Goal: Information Seeking & Learning: Learn about a topic

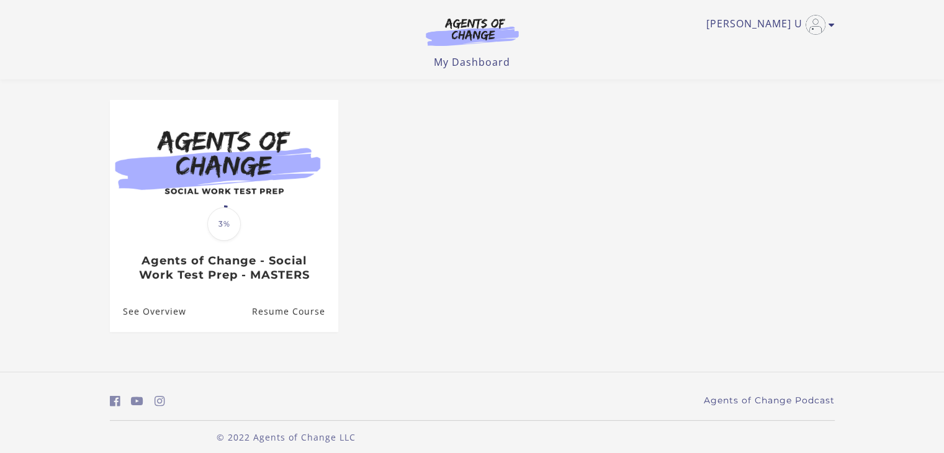
scroll to position [92, 0]
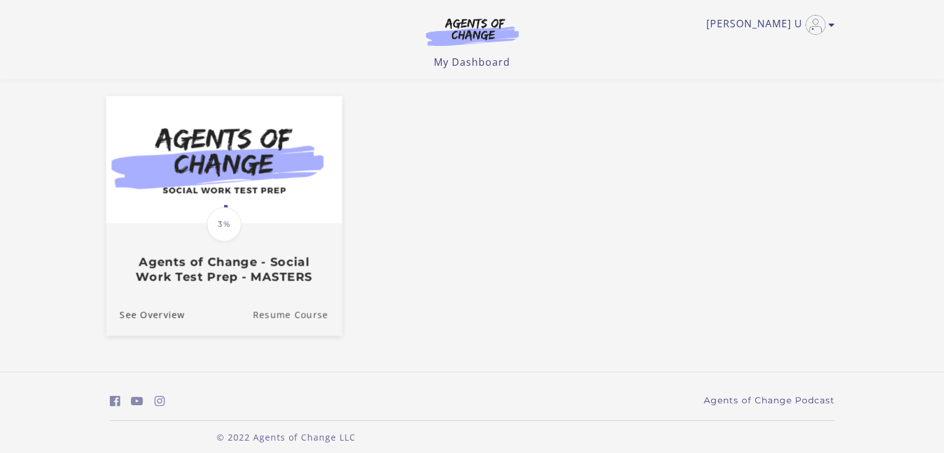
click at [283, 315] on link "Resume Course" at bounding box center [296, 315] width 89 height 42
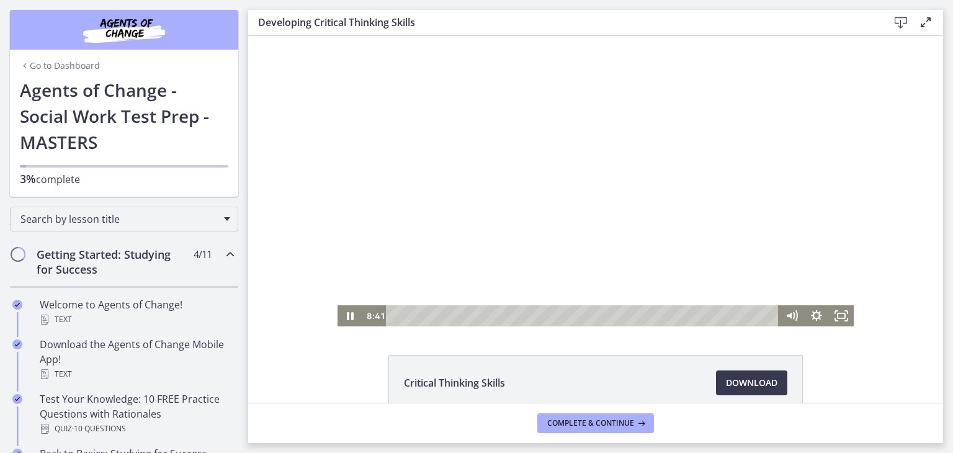
click at [565, 202] on div at bounding box center [595, 181] width 516 height 290
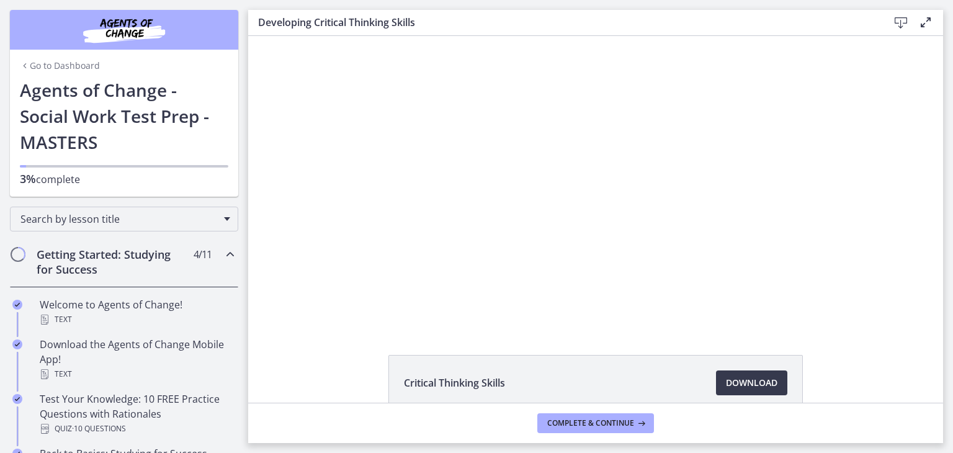
click at [565, 202] on div at bounding box center [595, 181] width 516 height 290
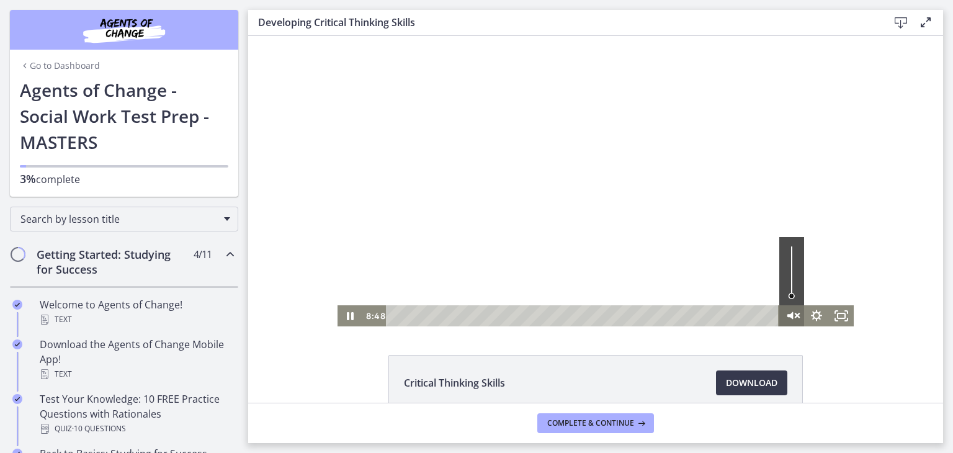
click at [795, 315] on icon "Unmute" at bounding box center [797, 315] width 4 height 4
click at [677, 214] on div at bounding box center [595, 181] width 516 height 290
click at [518, 230] on div at bounding box center [595, 181] width 516 height 290
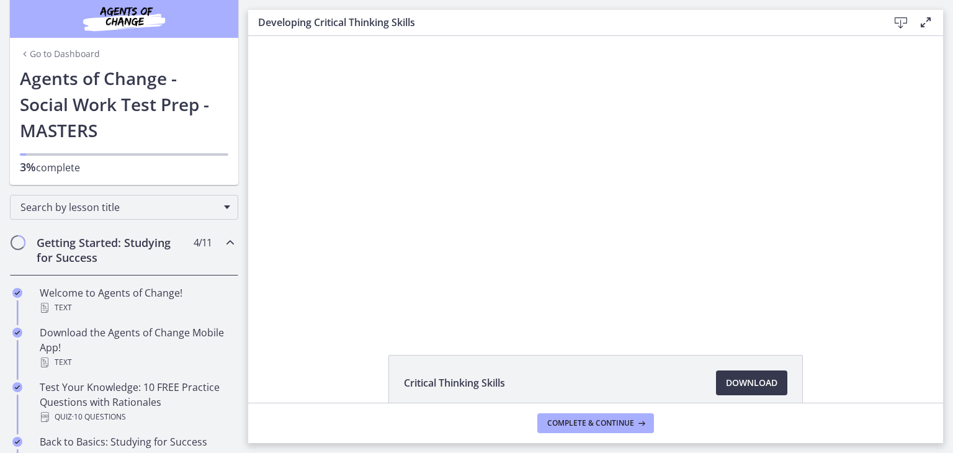
scroll to position [11, 0]
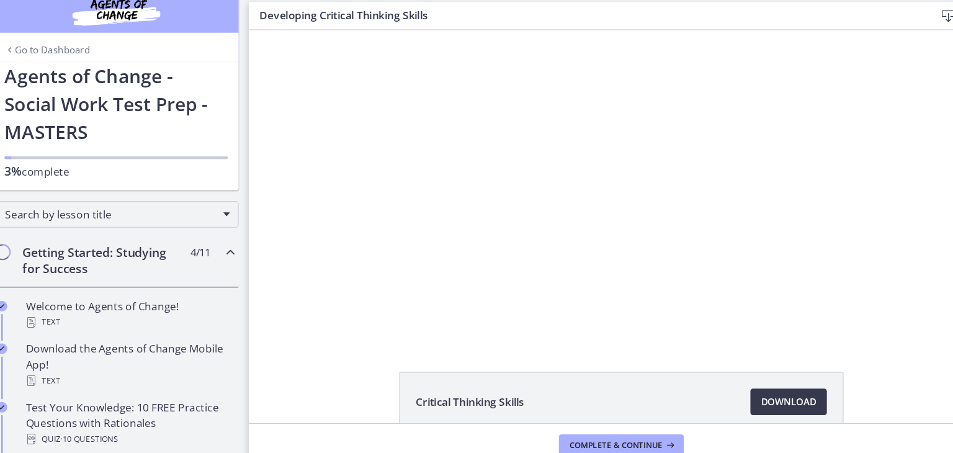
click at [238, 122] on div "Go to Dashboard Go to Dashboard Agents of Change - Social Work Test Prep - MAST…" at bounding box center [124, 87] width 248 height 197
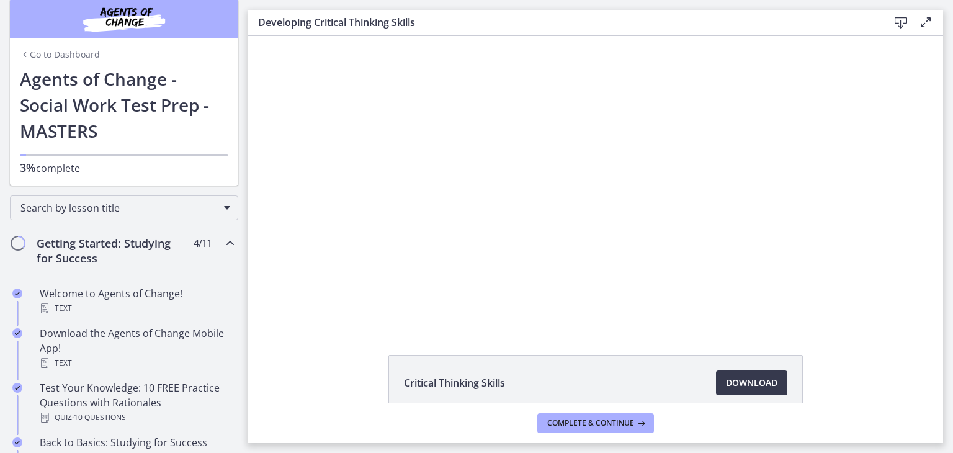
click at [238, 122] on div "Go to Dashboard Go to Dashboard Agents of Change - Social Work Test Prep - MAST…" at bounding box center [124, 87] width 248 height 197
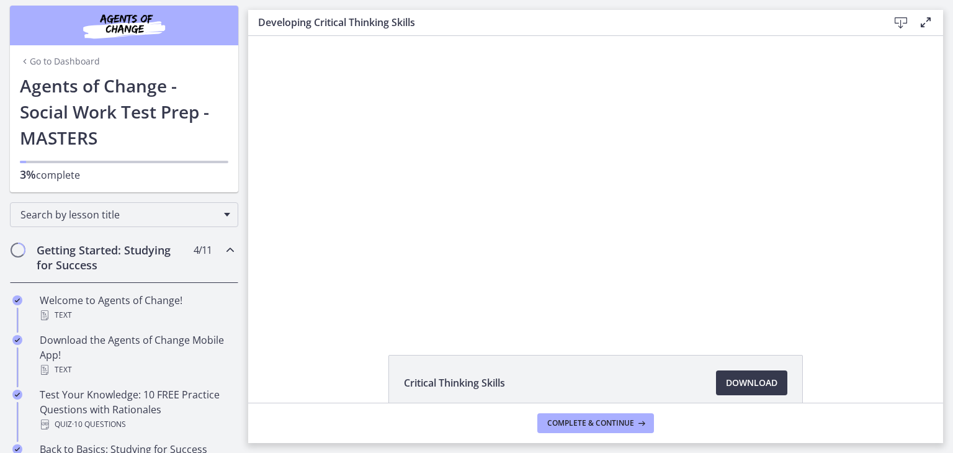
click at [237, 130] on div "Go to Dashboard Go to Dashboard Agents of Change - Social Work Test Prep - MAST…" at bounding box center [124, 94] width 248 height 197
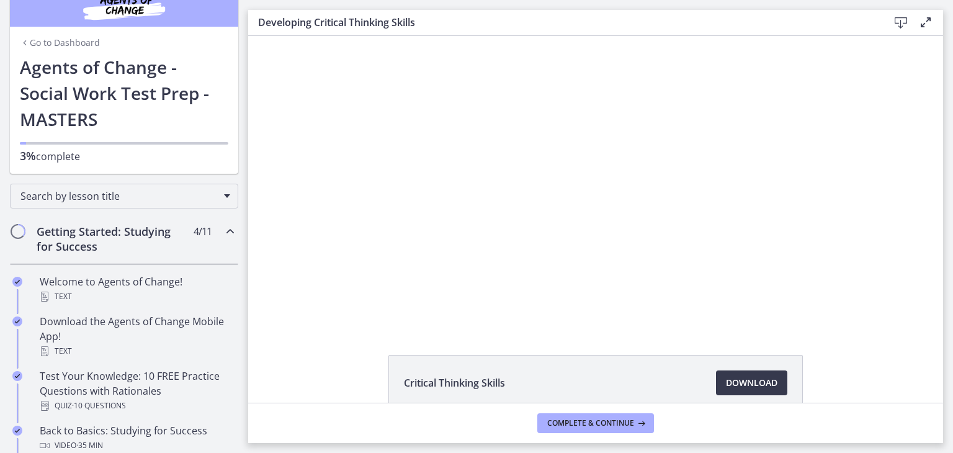
scroll to position [24, 0]
drag, startPoint x: 237, startPoint y: 130, endPoint x: 246, endPoint y: 96, distance: 35.2
click at [246, 96] on nav "Go to Dashboard Go to Dashboard Agents of Change - Social Work Test Prep - MAST…" at bounding box center [124, 226] width 248 height 453
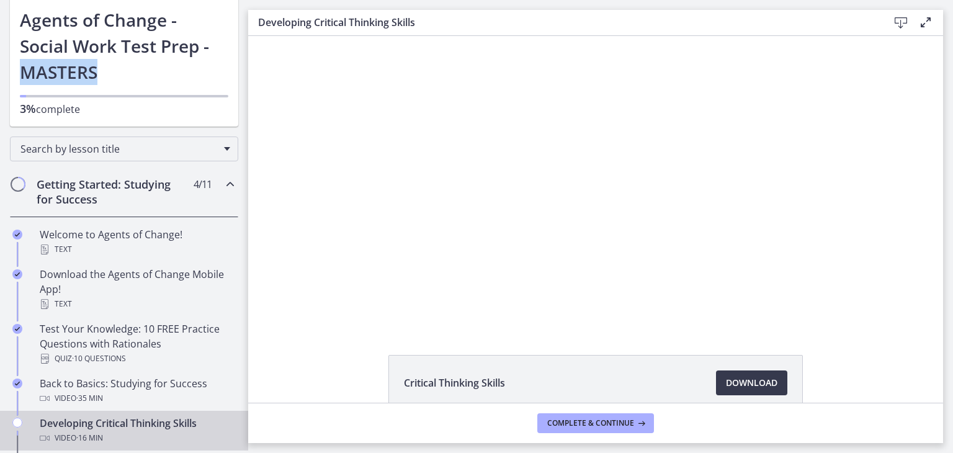
scroll to position [95, 0]
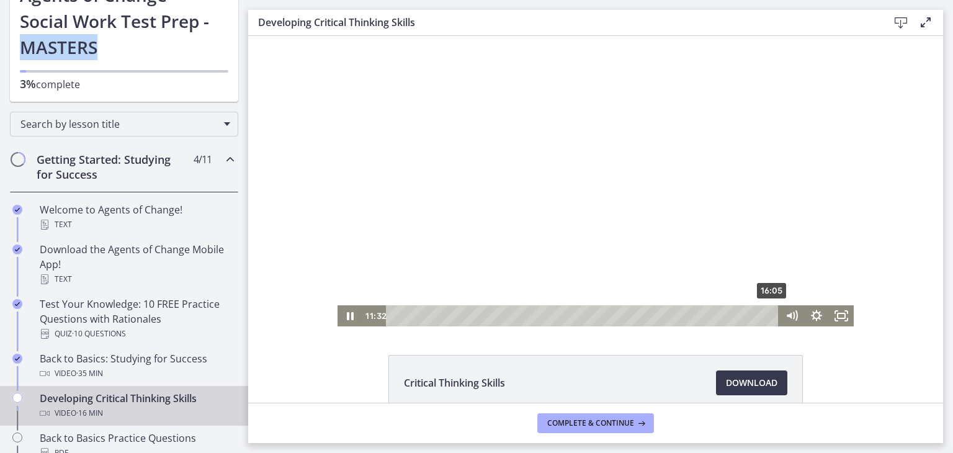
click at [504, 368] on li "Critical Thinking Skills Download Opens in a new window" at bounding box center [595, 383] width 414 height 56
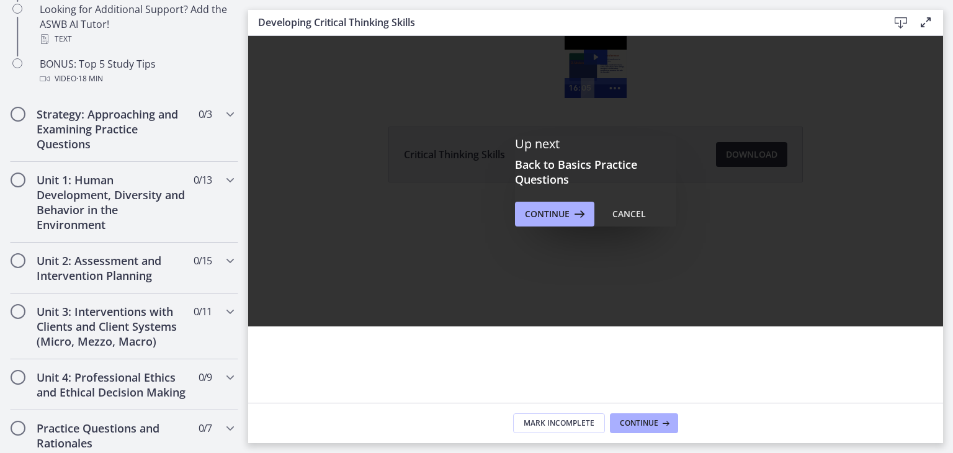
scroll to position [690, 0]
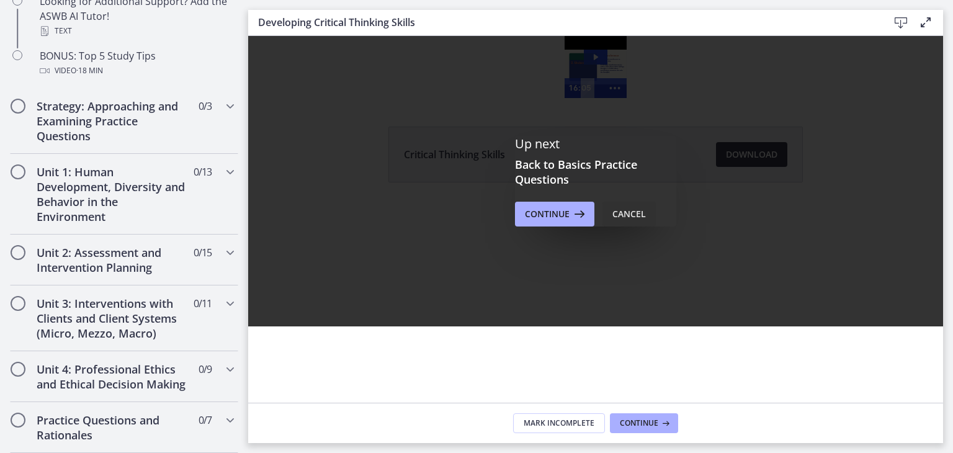
click at [633, 214] on div "Cancel" at bounding box center [628, 214] width 33 height 15
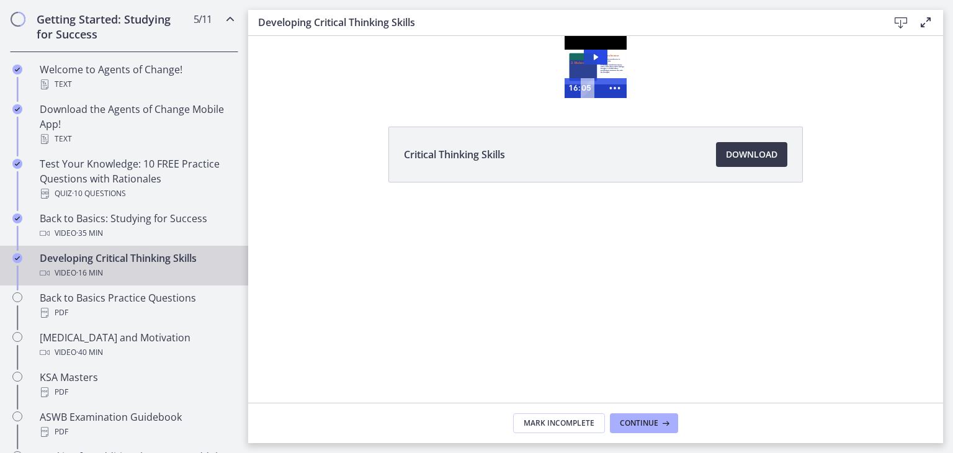
scroll to position [218, 0]
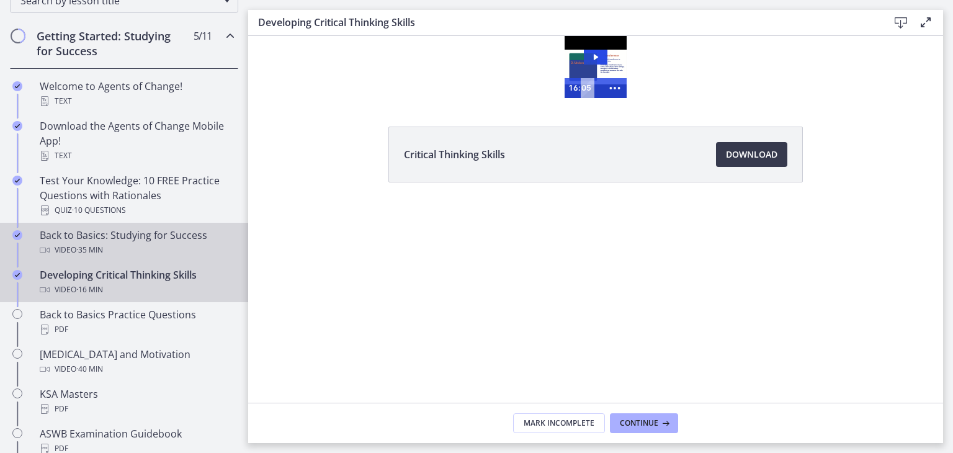
click at [97, 235] on div "Back to Basics: Studying for Success Video · 35 min" at bounding box center [137, 243] width 194 height 30
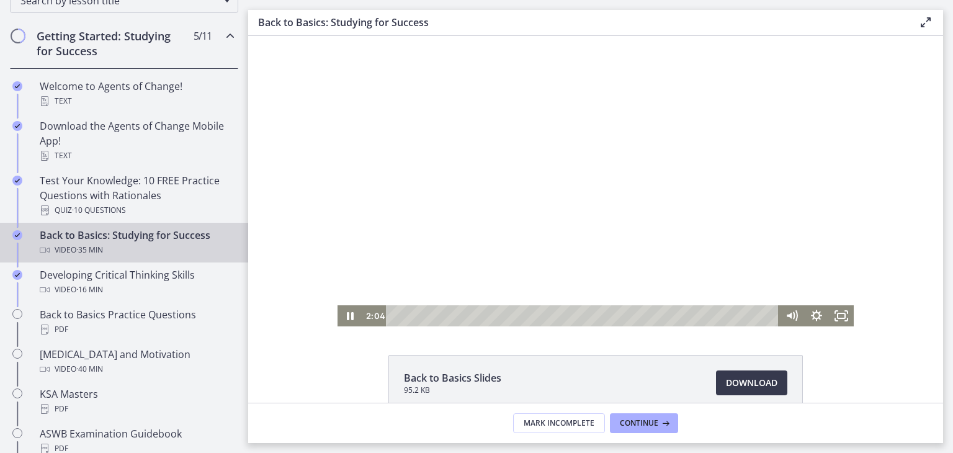
click at [487, 256] on div at bounding box center [595, 181] width 516 height 290
